Goal: Task Accomplishment & Management: Complete application form

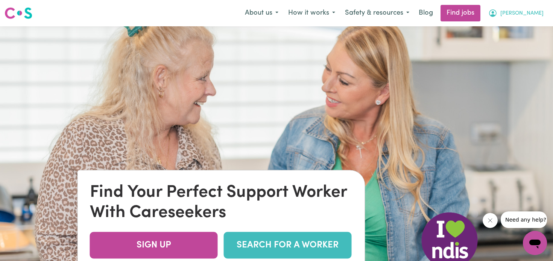
click at [526, 18] on button "[PERSON_NAME]" at bounding box center [515, 13] width 65 height 16
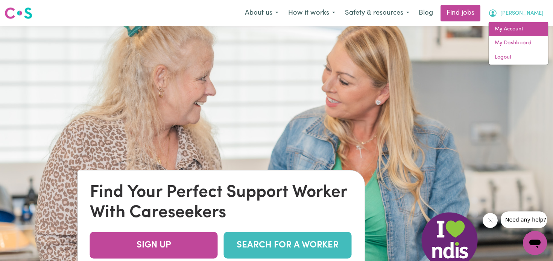
click at [524, 28] on link "My Account" at bounding box center [518, 29] width 59 height 14
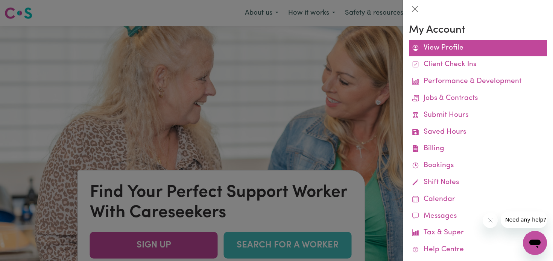
click at [435, 50] on link "View Profile" at bounding box center [478, 48] width 138 height 17
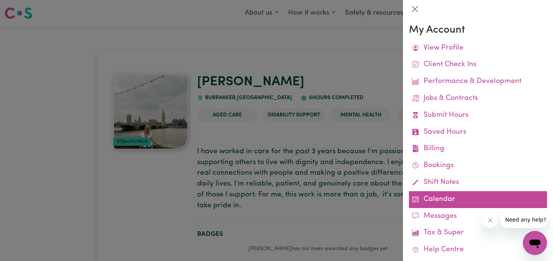
scroll to position [32, 0]
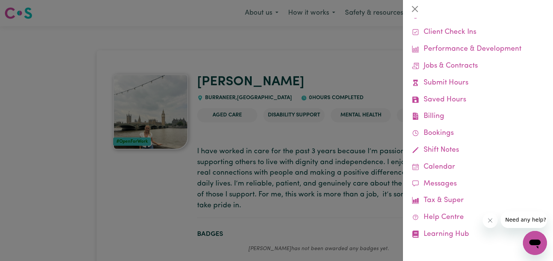
click at [325, 73] on div at bounding box center [276, 130] width 553 height 261
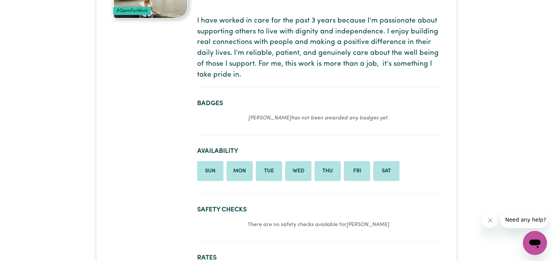
scroll to position [0, 0]
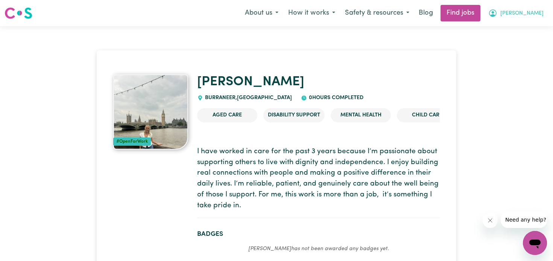
click at [522, 8] on button "[PERSON_NAME]" at bounding box center [515, 13] width 65 height 16
click at [521, 40] on link "My Dashboard" at bounding box center [518, 43] width 59 height 14
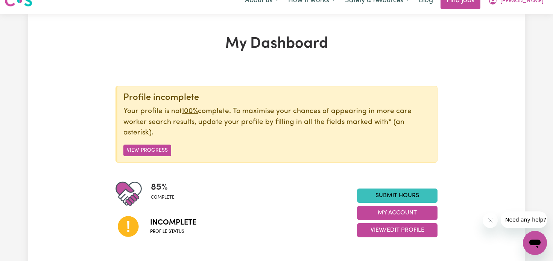
scroll to position [28, 0]
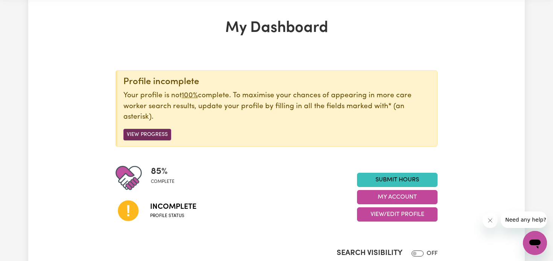
click at [140, 133] on button "View Progress" at bounding box center [147, 135] width 48 height 12
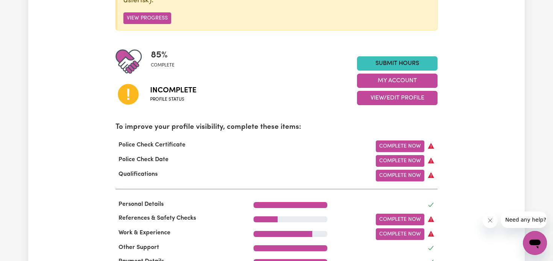
scroll to position [151, 0]
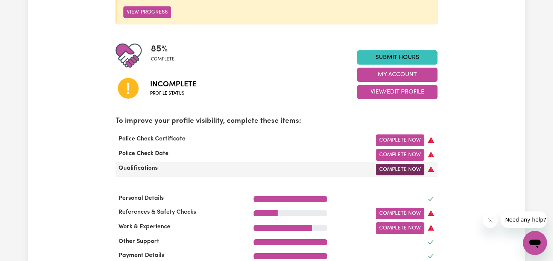
click at [391, 171] on link "Complete Now" at bounding box center [400, 170] width 49 height 12
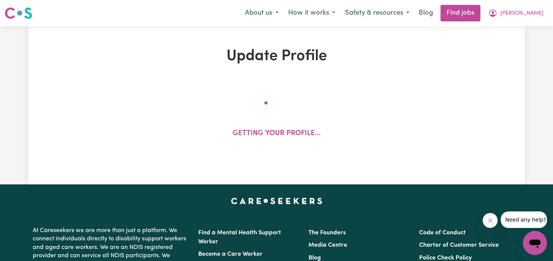
select select "2022"
select select "2025"
select select "Certificate III (Individual Support)"
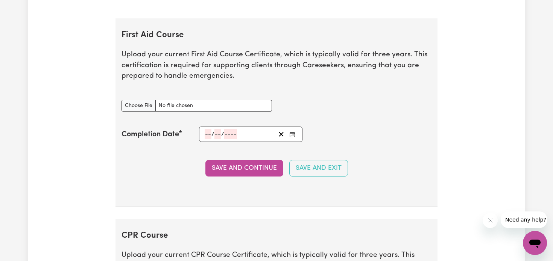
scroll to position [1444, 0]
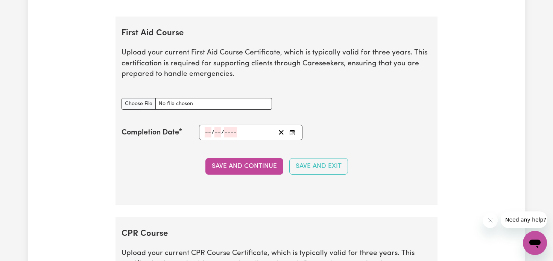
click at [209, 129] on input "number" at bounding box center [208, 133] width 7 height 10
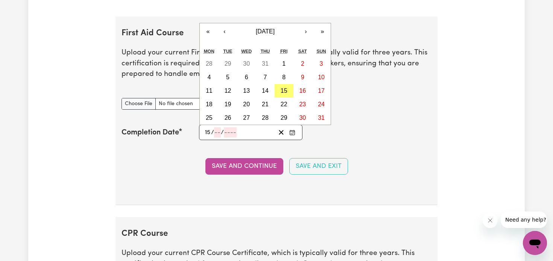
type input "15"
type input "08"
type input "202"
type input "[DATE]"
type input "8"
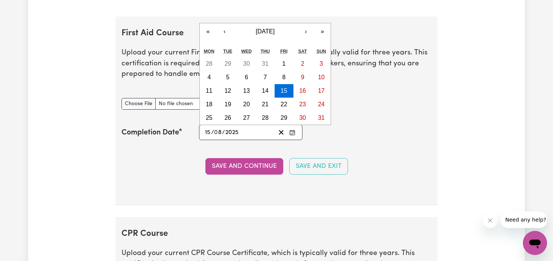
type input "2025"
click at [437, 120] on section "First Aid Course Upload your current First Aid Course Certificate, which is typ…" at bounding box center [276, 111] width 322 height 189
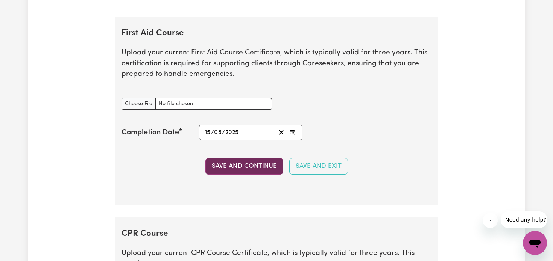
click at [252, 165] on button "Save and Continue" at bounding box center [244, 166] width 78 height 17
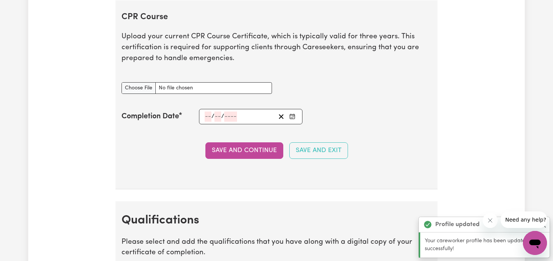
scroll to position [1662, 0]
click at [209, 117] on input "number" at bounding box center [208, 116] width 7 height 10
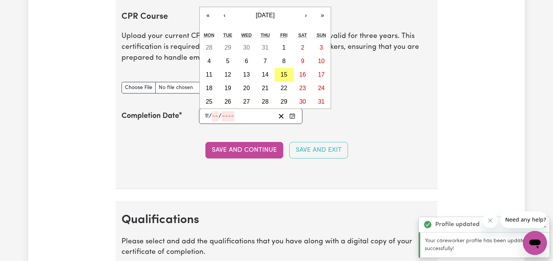
type input "15"
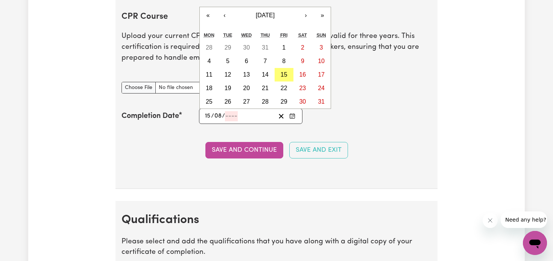
type input "08"
type input "2"
type input "0"
type input "202"
type input "[DATE]"
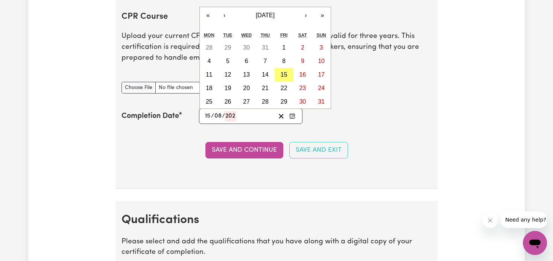
type input "8"
type input "2025"
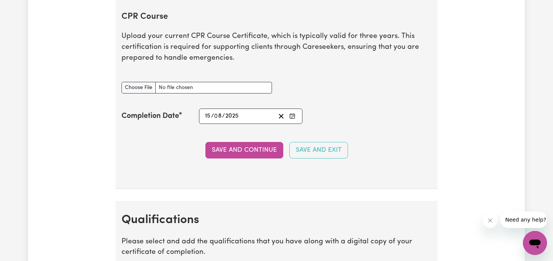
click at [250, 152] on button "Save and Continue" at bounding box center [244, 150] width 78 height 17
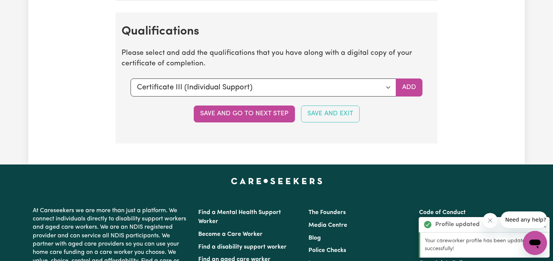
scroll to position [1863, 0]
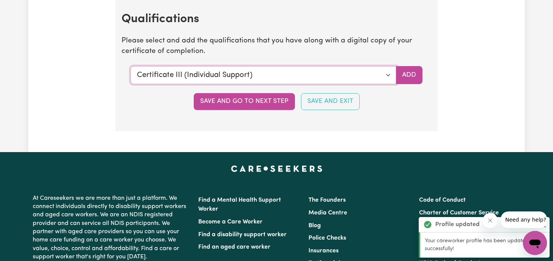
click at [351, 69] on select "Select a qualification to add... Certificate III (Individual Support) Certifica…" at bounding box center [264, 75] width 266 height 18
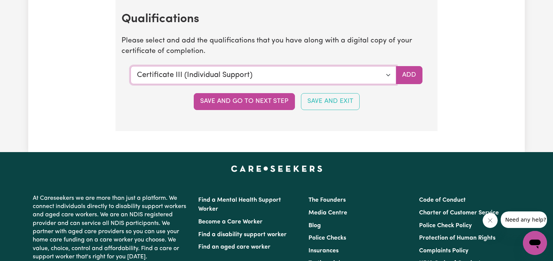
select select "[MEDICAL_DATA]"
click at [131, 66] on select "Select a qualification to add... Certificate III (Individual Support) Certifica…" at bounding box center [264, 75] width 266 height 18
click at [410, 71] on button "Add" at bounding box center [409, 75] width 27 height 18
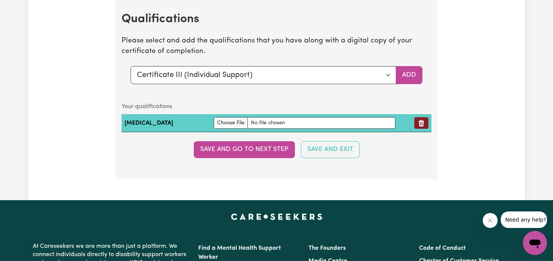
click at [426, 120] on button "Remove qualification" at bounding box center [421, 123] width 14 height 12
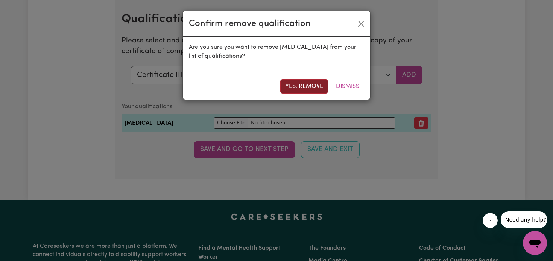
click at [317, 81] on button "Yes, remove" at bounding box center [304, 86] width 48 height 14
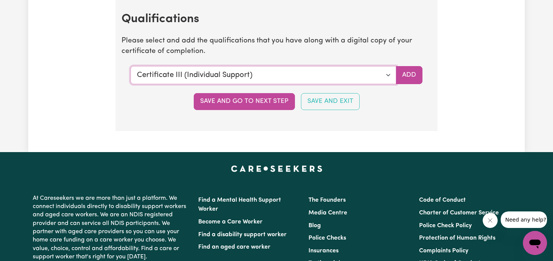
click at [347, 83] on select "Select a qualification to add... Certificate III (Individual Support) Certifica…" at bounding box center [264, 75] width 266 height 18
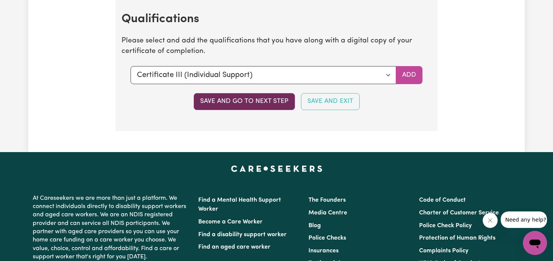
click at [266, 99] on button "Save and go to next step" at bounding box center [244, 101] width 101 height 17
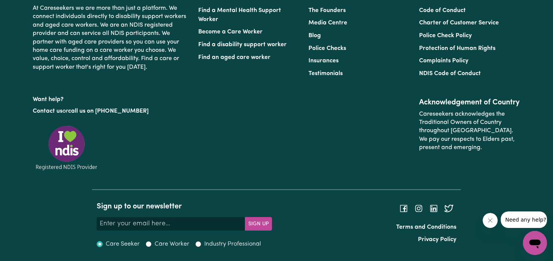
click at [371, 77] on li "Testimonials" at bounding box center [358, 73] width 101 height 13
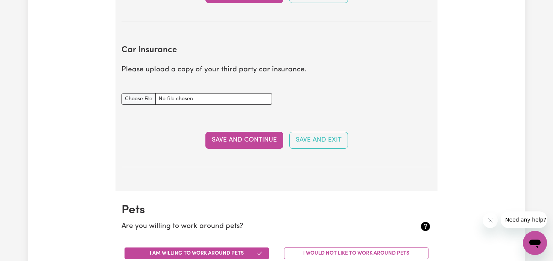
scroll to position [509, 0]
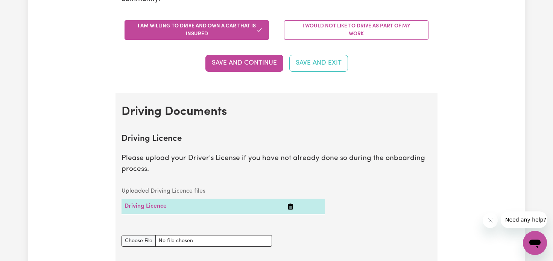
scroll to position [0, 0]
